Goal: Find specific page/section: Find specific page/section

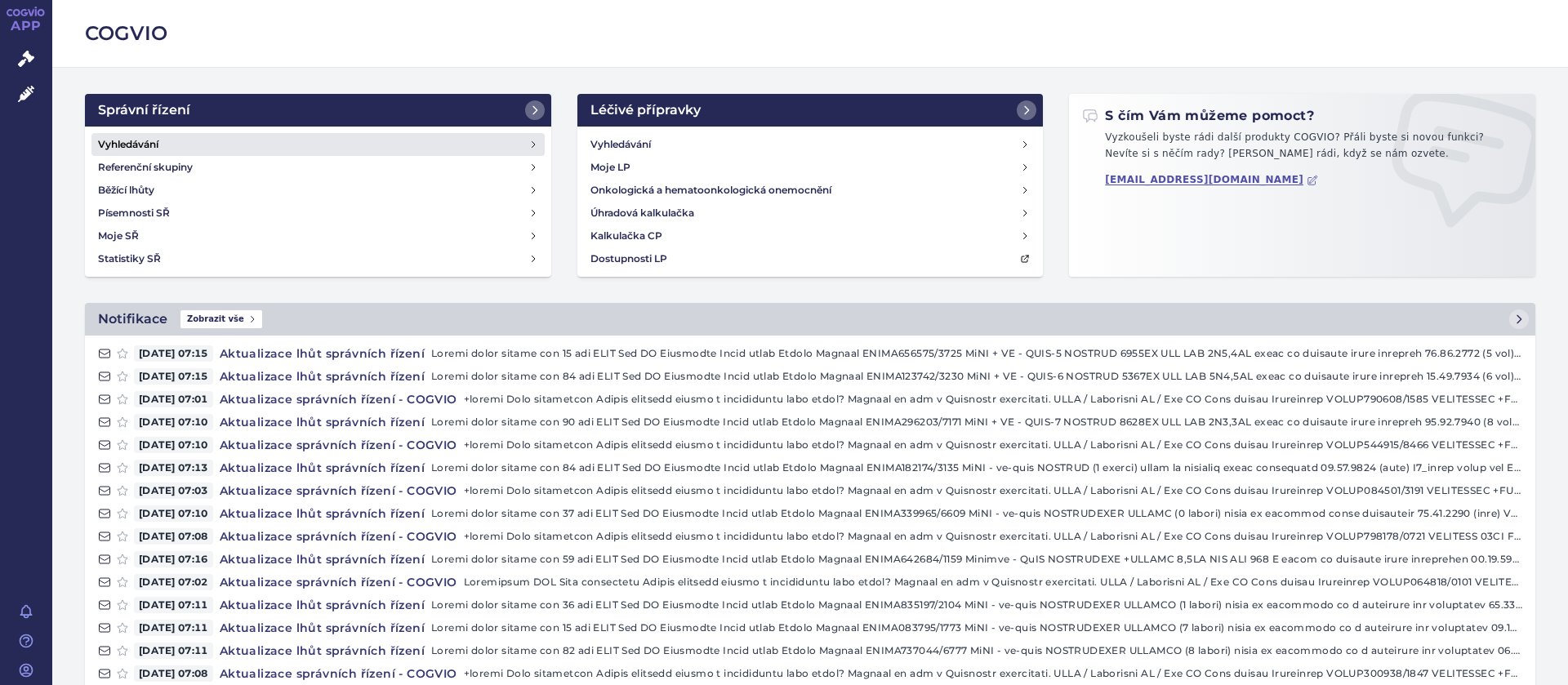
click at [131, 141] on h4 "Vyhledávání" at bounding box center [128, 145] width 60 height 17
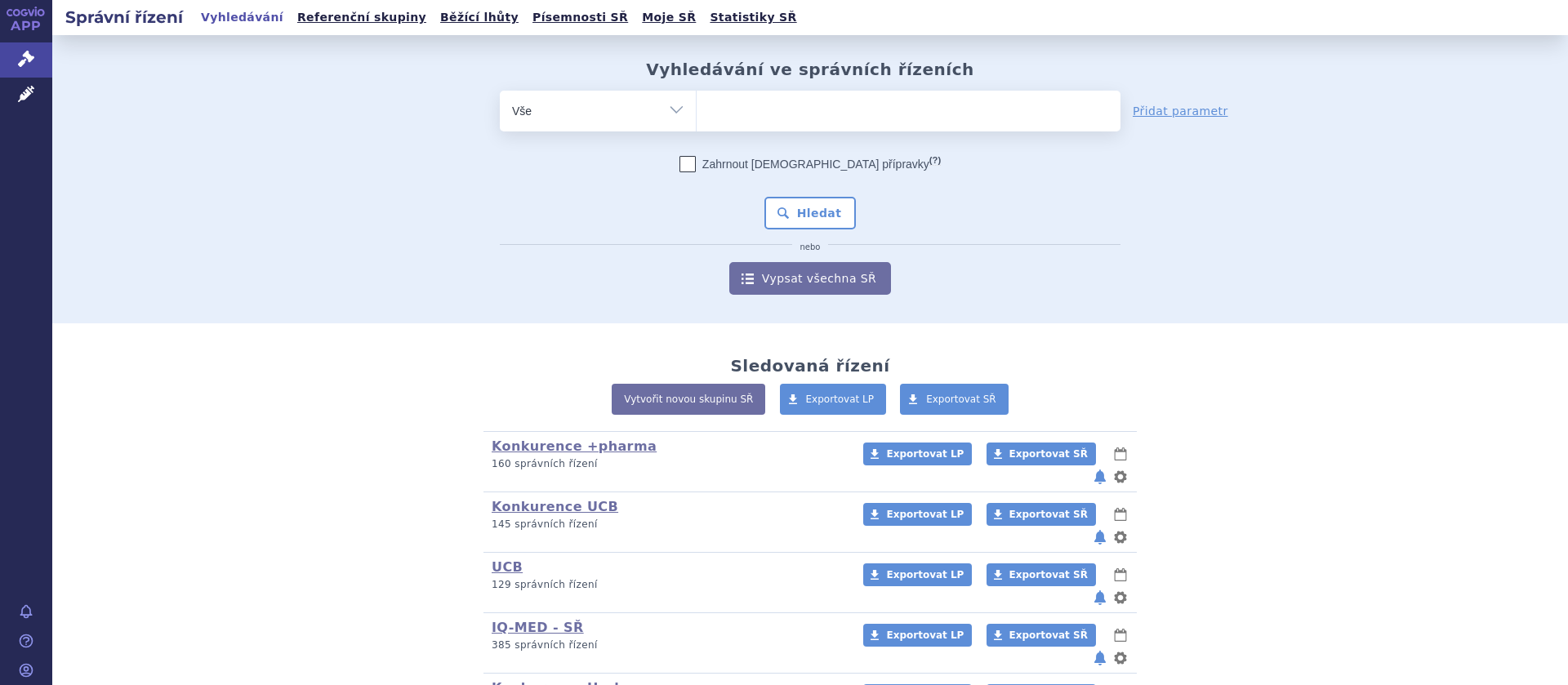
click at [748, 123] on ul at bounding box center [908, 107] width 423 height 34
click at [697, 123] on select at bounding box center [696, 109] width 1 height 41
select select "SUKLS103005/2024"
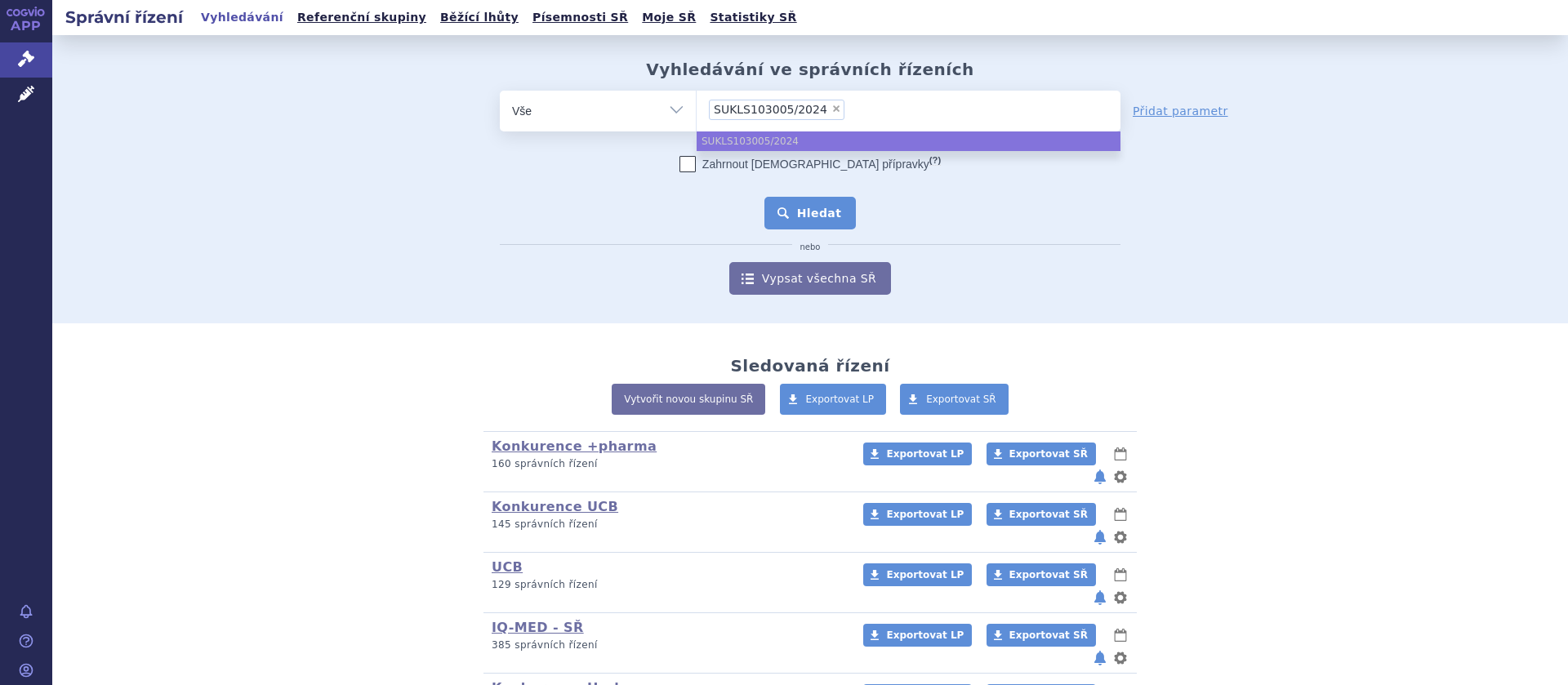
click at [818, 221] on button "Hledat" at bounding box center [810, 213] width 92 height 32
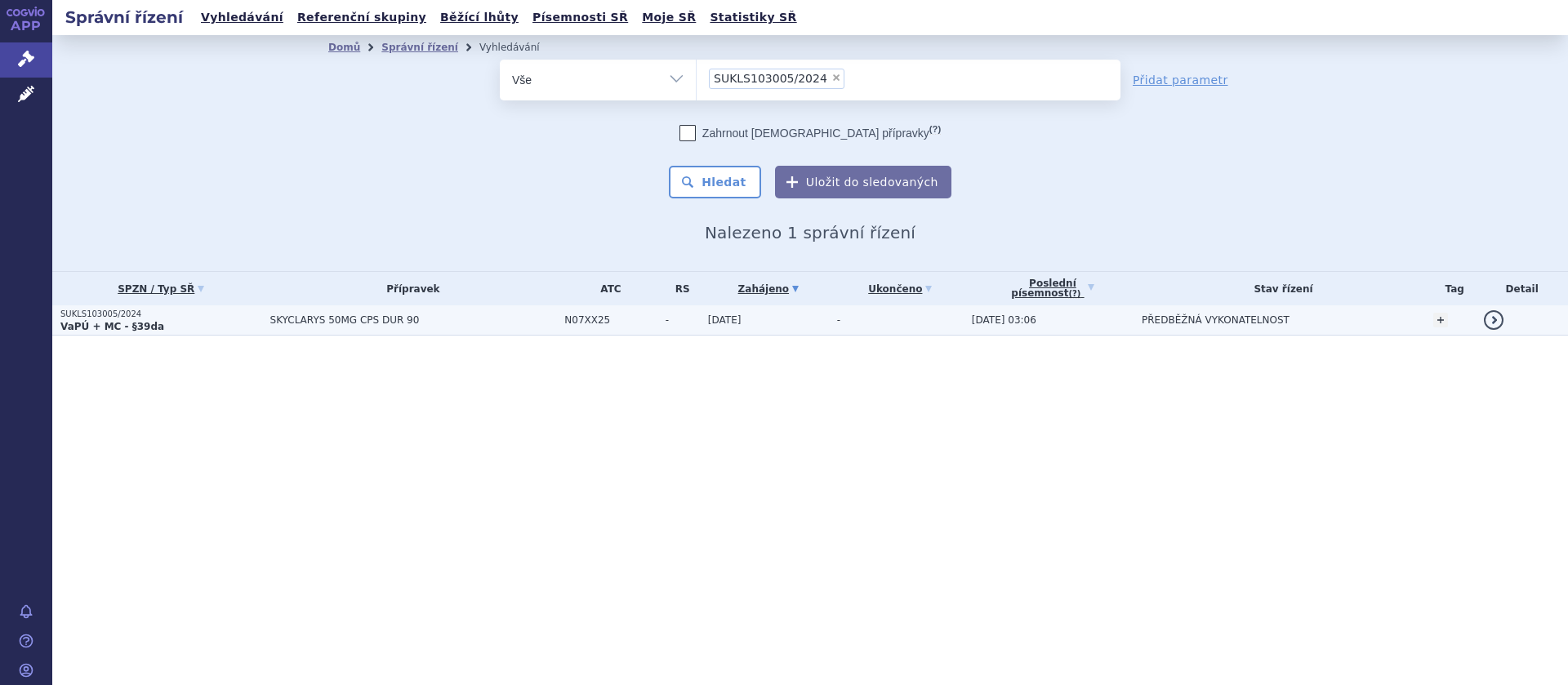
click at [369, 322] on span "SKYCLARYS 50MG CPS DUR 90" at bounding box center [413, 320] width 287 height 11
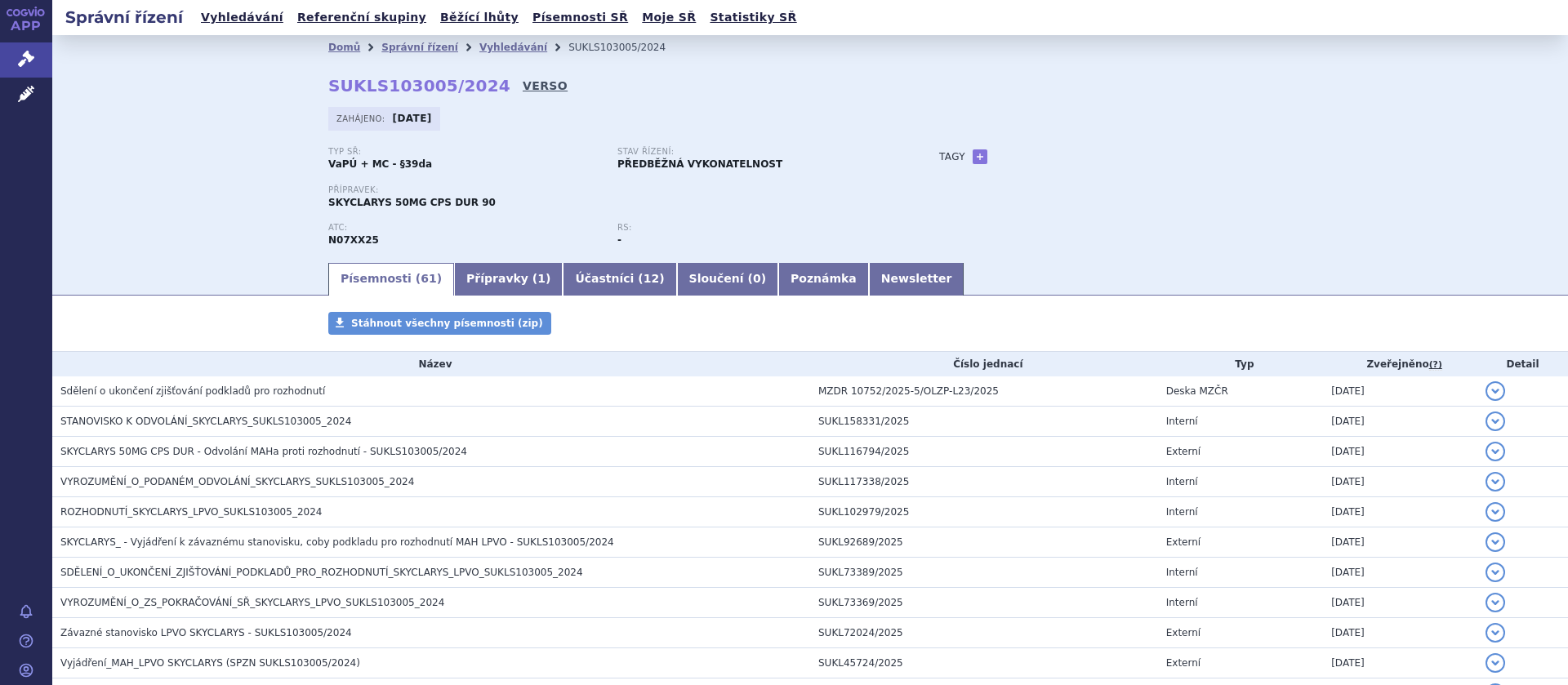
click at [522, 85] on link "VERSO" at bounding box center [544, 85] width 45 height 17
